Goal: Transaction & Acquisition: Obtain resource

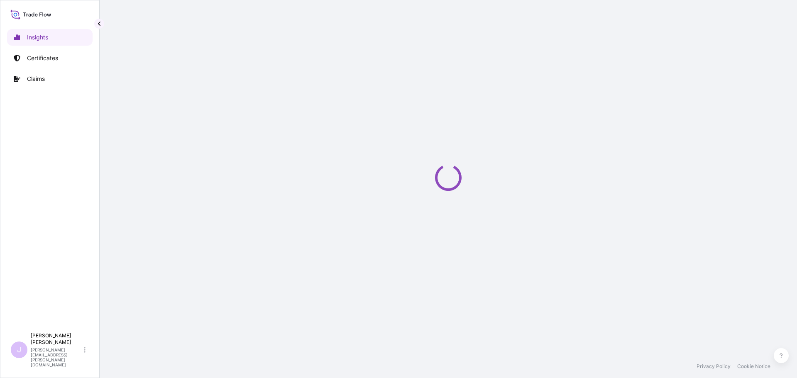
click at [57, 63] on link "Certificates" at bounding box center [50, 58] width 86 height 17
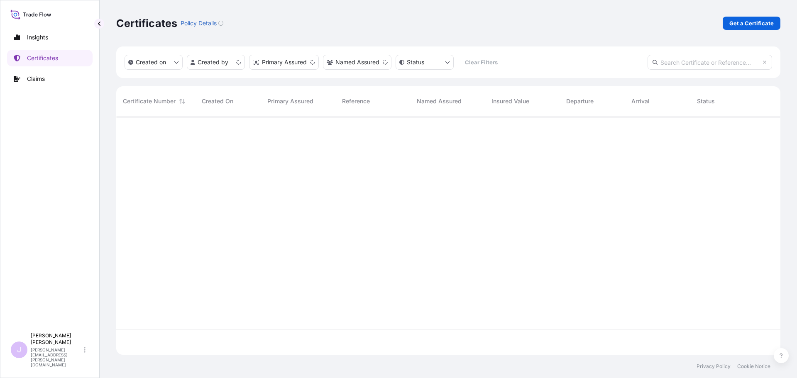
scroll to position [237, 658]
click at [754, 20] on p "Get a Certificate" at bounding box center [752, 23] width 44 height 8
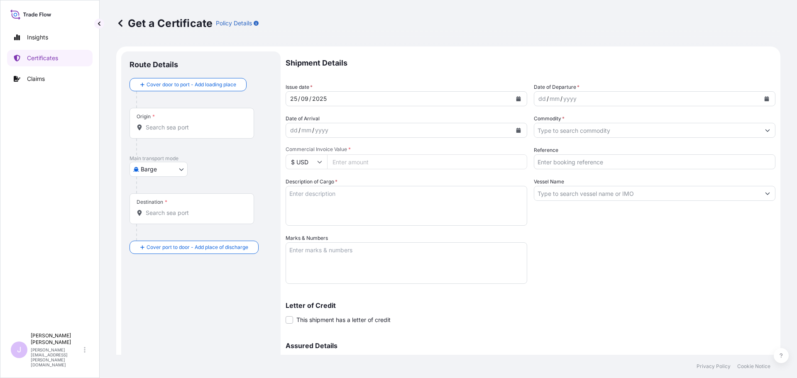
click at [178, 173] on body "Insights Certificates Claims J [PERSON_NAME] [PERSON_NAME][EMAIL_ADDRESS][PERSO…" at bounding box center [398, 189] width 797 height 378
click at [149, 236] on span "Ocean Vessel" at bounding box center [163, 236] width 37 height 8
select select "Ocean Vessel"
click at [165, 136] on div "Origin *" at bounding box center [192, 126] width 125 height 31
click at [165, 135] on input "Origin *" at bounding box center [195, 131] width 98 height 8
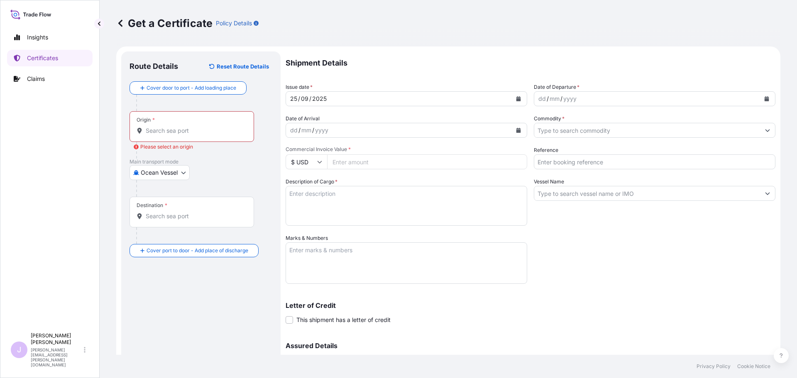
click at [169, 128] on input "Origin * Please select an origin" at bounding box center [195, 131] width 98 height 8
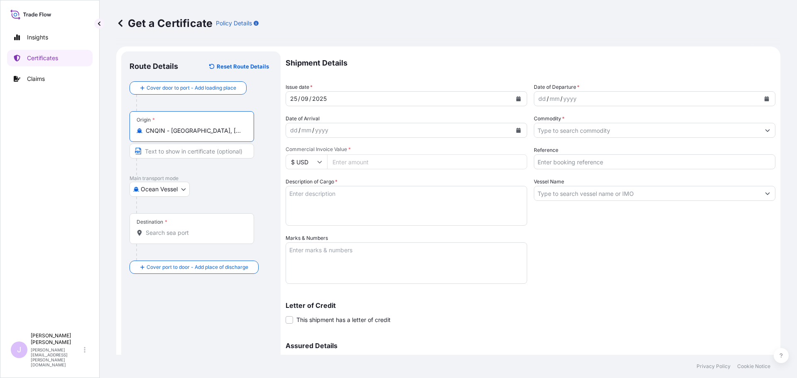
type input "CNQIN - [GEOGRAPHIC_DATA], [GEOGRAPHIC_DATA]"
click at [161, 235] on input "Destination *" at bounding box center [195, 233] width 98 height 8
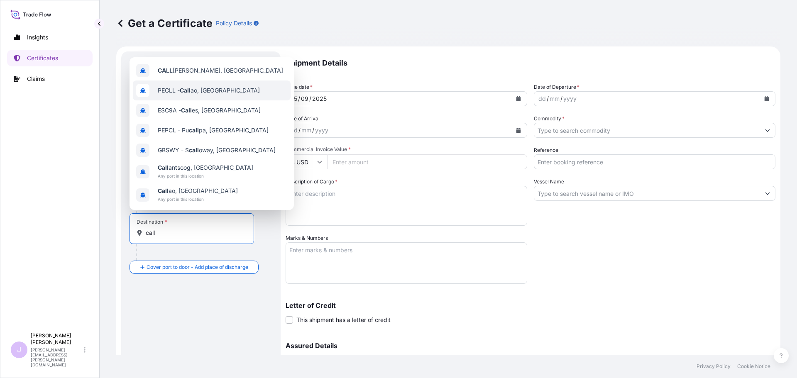
click at [207, 91] on span "PECLL - Call ao, [GEOGRAPHIC_DATA]" at bounding box center [209, 90] width 102 height 8
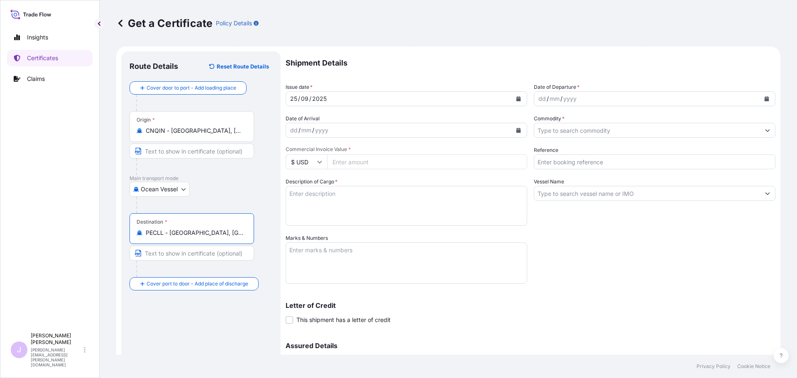
type input "PECLL - [GEOGRAPHIC_DATA], [GEOGRAPHIC_DATA]"
click at [765, 100] on button "Calendar" at bounding box center [766, 98] width 13 height 13
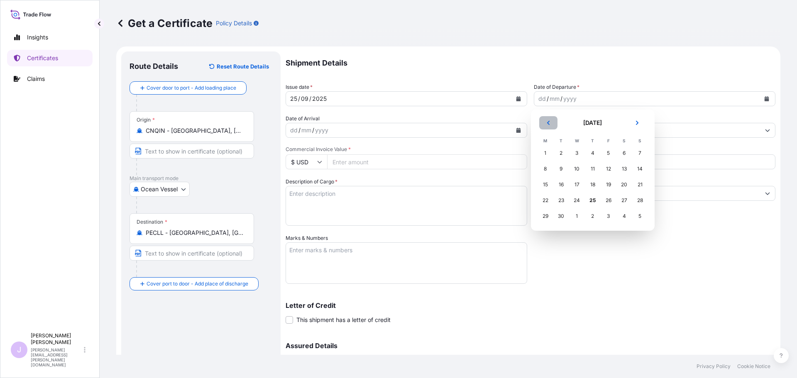
click at [545, 126] on button "Previous" at bounding box center [548, 122] width 18 height 13
click at [589, 216] on div "28" at bounding box center [592, 216] width 15 height 15
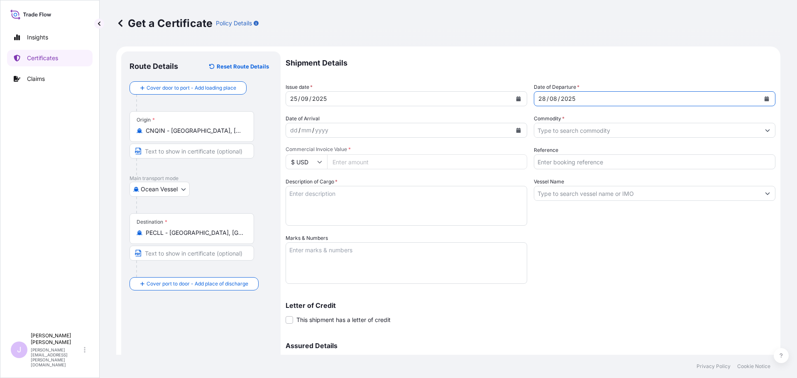
click at [561, 134] on input "Commodity *" at bounding box center [647, 130] width 226 height 15
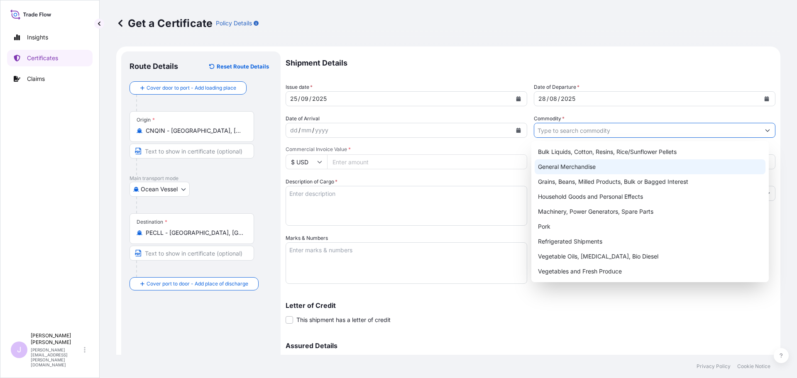
click at [561, 166] on div "General Merchandise" at bounding box center [650, 166] width 231 height 15
type input "General Merchandise"
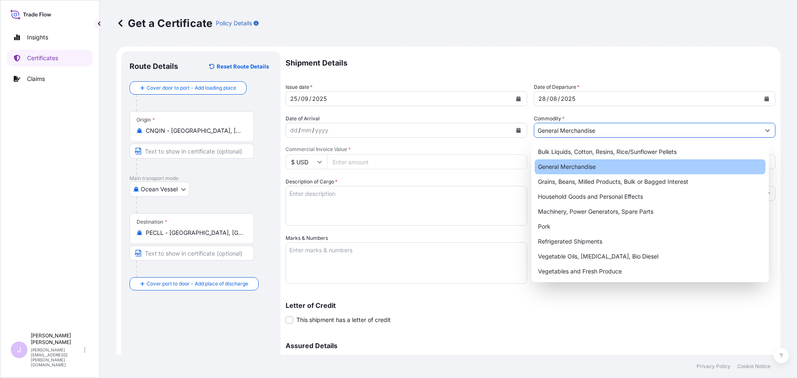
click at [562, 159] on input "Reference" at bounding box center [655, 161] width 242 height 15
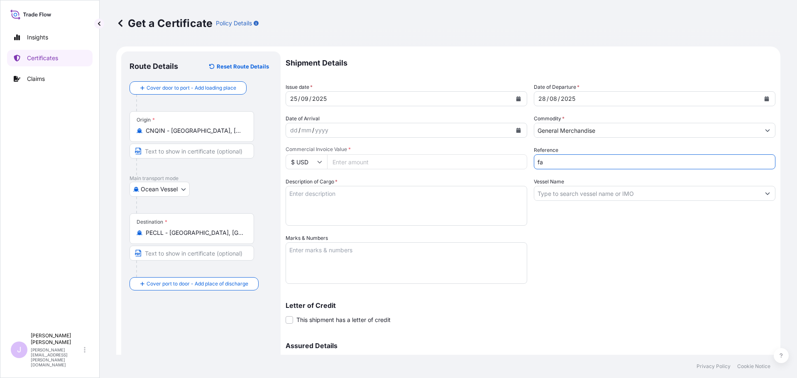
type input "f"
type input "FA14807"
click at [568, 186] on div "Vessel Name" at bounding box center [655, 202] width 242 height 48
click at [571, 190] on input "Vessel Name" at bounding box center [647, 193] width 226 height 15
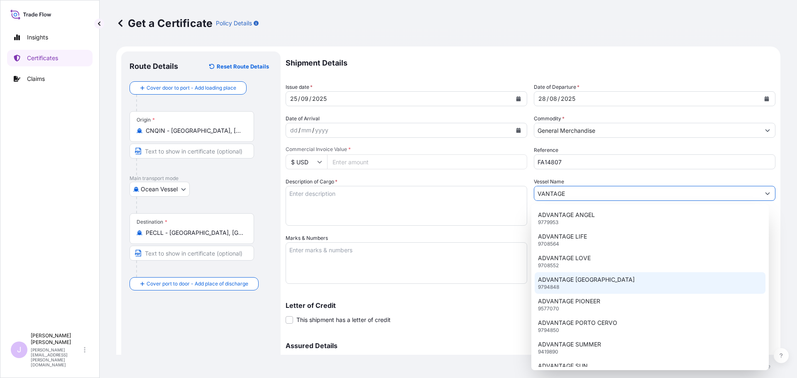
scroll to position [158, 0]
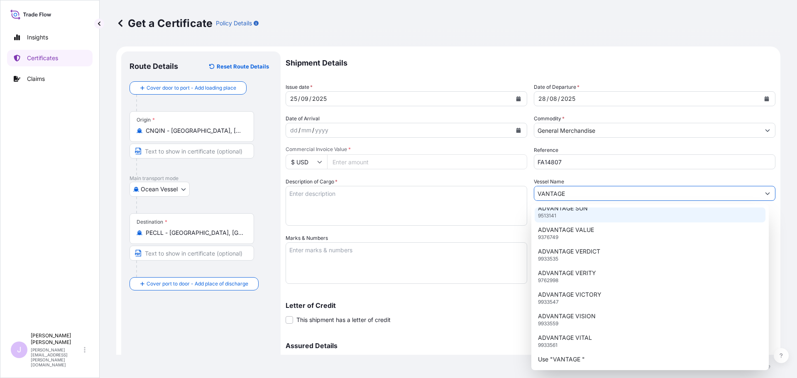
click at [561, 191] on input "VANTAGE" at bounding box center [647, 193] width 226 height 15
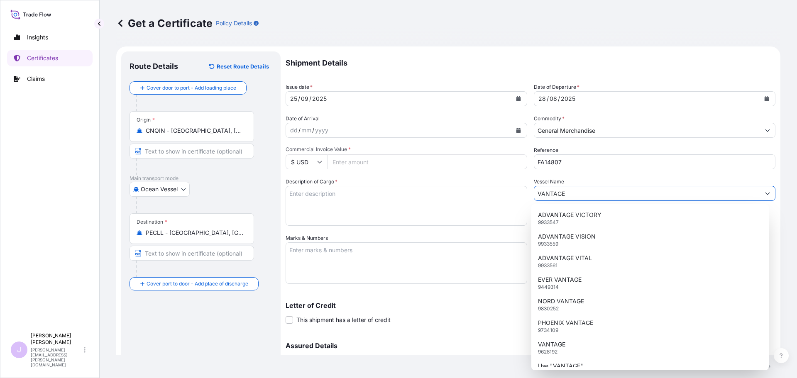
scroll to position [244, 0]
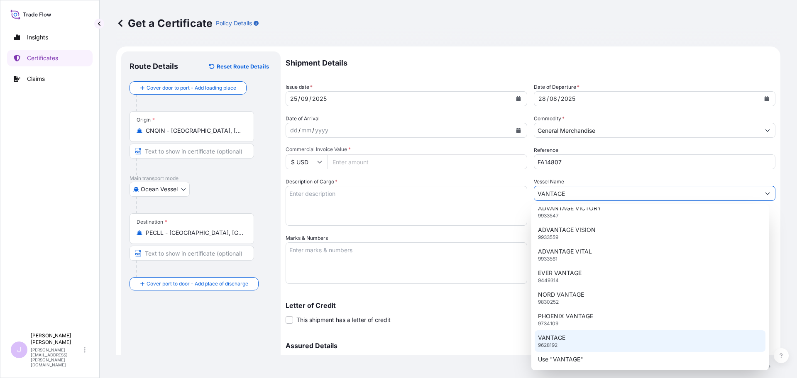
click at [584, 350] on div "VANTAGE 9628192" at bounding box center [650, 342] width 231 height 22
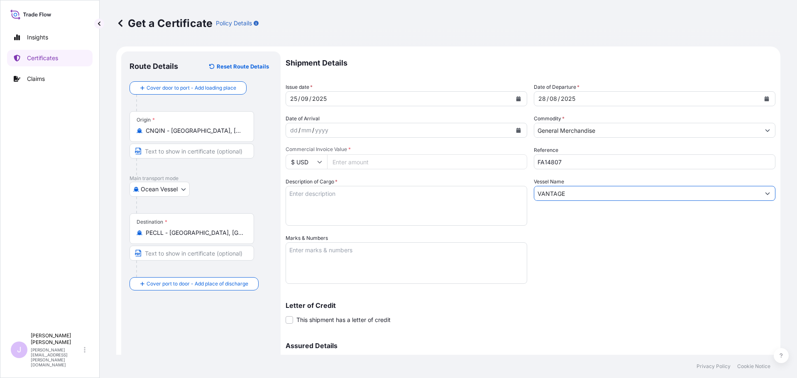
type input "VANTAGE"
click at [365, 204] on textarea "Description of Cargo *" at bounding box center [407, 206] width 242 height 40
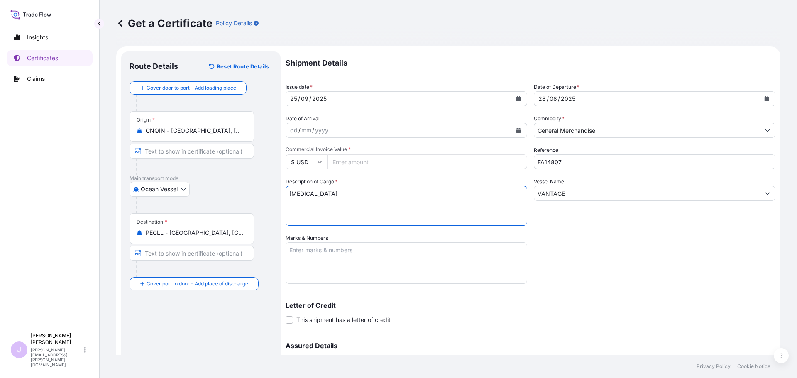
type textarea "[MEDICAL_DATA]"
click at [341, 254] on textarea "Marks & Numbers" at bounding box center [407, 263] width 242 height 42
click at [348, 271] on textarea "BL HLCUTA12507DYMB7" at bounding box center [407, 263] width 242 height 42
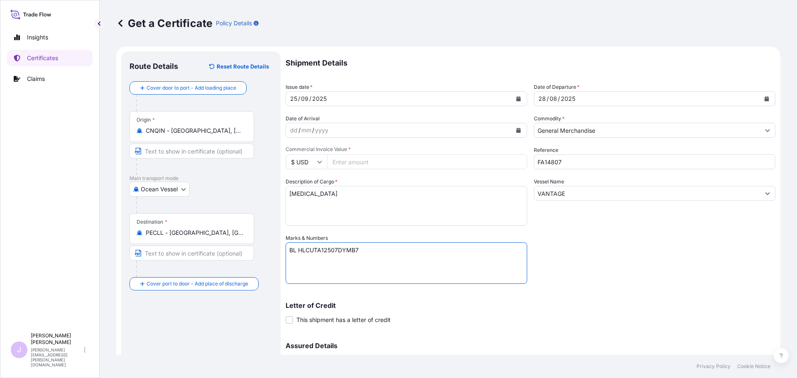
paste textarea "Seaboard Overseas [GEOGRAPHIC_DATA] S.A. Av. [PERSON_NAME][STREET_ADDRESS][PERS…"
type textarea "BL HLCUTA12507DYMB7 Seaboard Overseas Peru S.A. Av. [PERSON_NAME][STREET_ADDRES…"
click at [366, 215] on textarea "[MEDICAL_DATA]" at bounding box center [407, 206] width 242 height 40
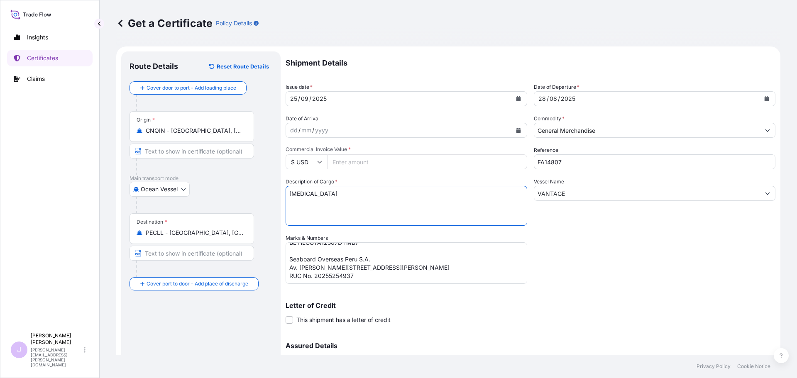
click at [300, 209] on textarea "[MEDICAL_DATA]" at bounding box center [407, 206] width 242 height 40
type textarea "[MEDICAL_DATA] 3480 BAGS X 25 KGS"
click at [412, 161] on input "Commercial Invoice Value *" at bounding box center [427, 161] width 200 height 15
type input "25982"
type input "25982.5"
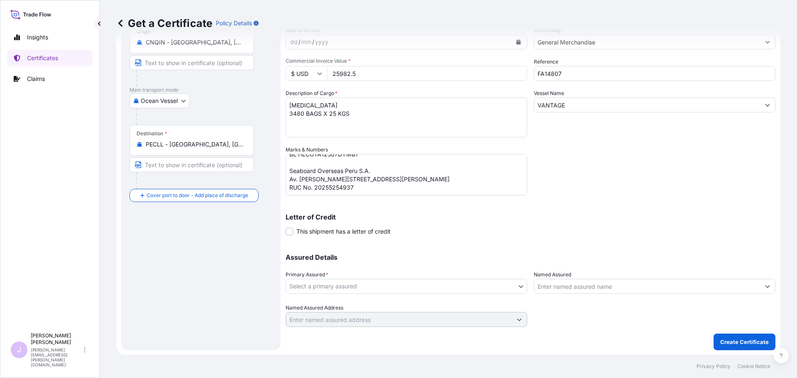
scroll to position [89, 0]
click at [425, 290] on body "Insights Certificates Claims J [PERSON_NAME] [PERSON_NAME][EMAIL_ADDRESS][PERSO…" at bounding box center [398, 189] width 797 height 378
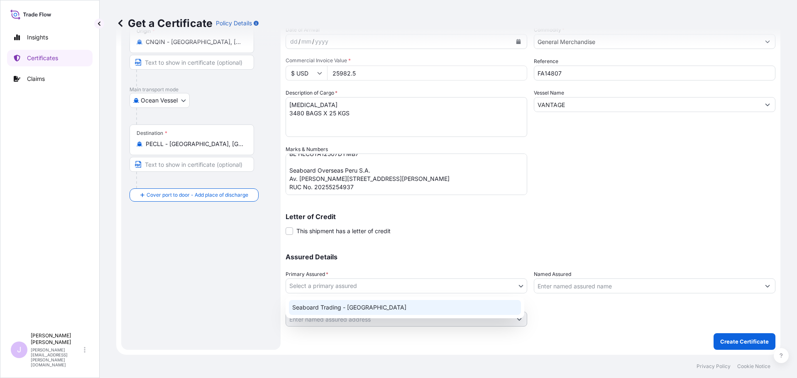
click at [378, 306] on div "Seaboard Trading - [GEOGRAPHIC_DATA]" at bounding box center [405, 307] width 232 height 15
select select "31639"
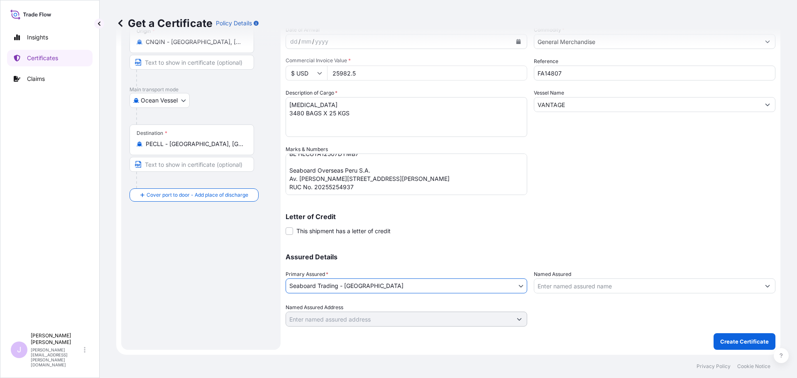
click at [597, 291] on input "Named Assured" at bounding box center [647, 286] width 226 height 15
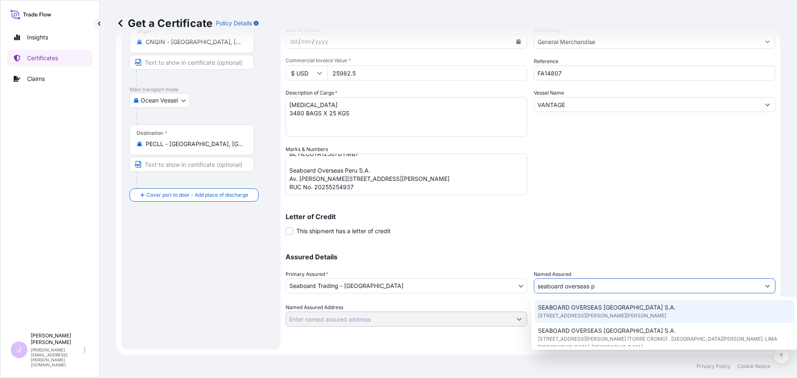
click at [593, 310] on span "SEABOARD OVERSEAS [GEOGRAPHIC_DATA] S.A." at bounding box center [607, 308] width 138 height 8
type input "SEABOARD OVERSEAS [GEOGRAPHIC_DATA] S.A."
type input "[STREET_ADDRESS][PERSON_NAME][PERSON_NAME]"
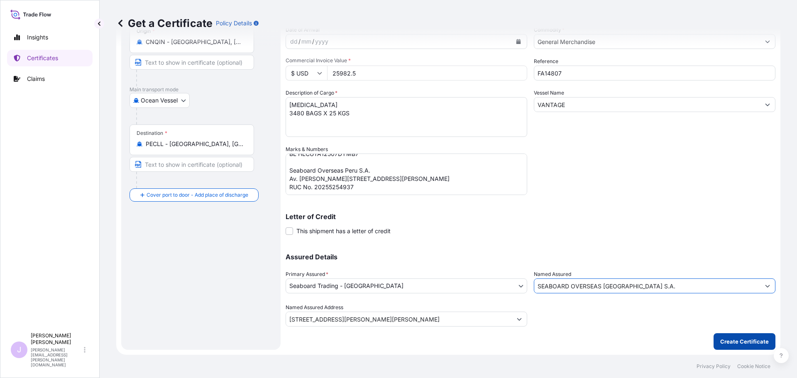
type input "SEABOARD OVERSEAS [GEOGRAPHIC_DATA] S.A."
click at [742, 339] on p "Create Certificate" at bounding box center [744, 342] width 49 height 8
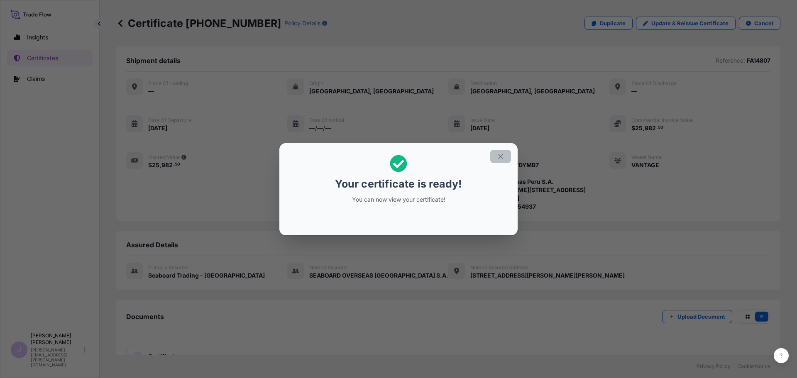
click at [502, 150] on button "button" at bounding box center [500, 156] width 21 height 13
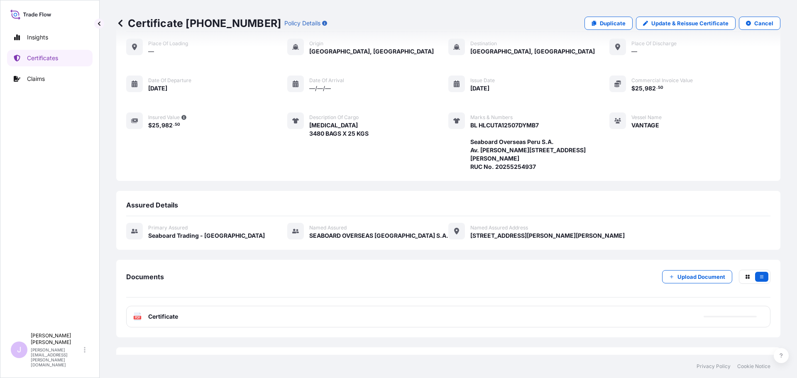
scroll to position [74, 0]
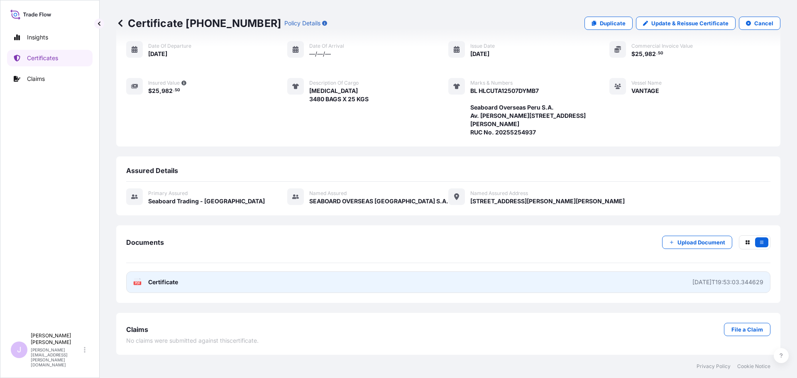
click at [342, 284] on link "PDF Certificate [DATE]T19:53:03.344629" at bounding box center [448, 283] width 644 height 22
